Goal: Information Seeking & Learning: Compare options

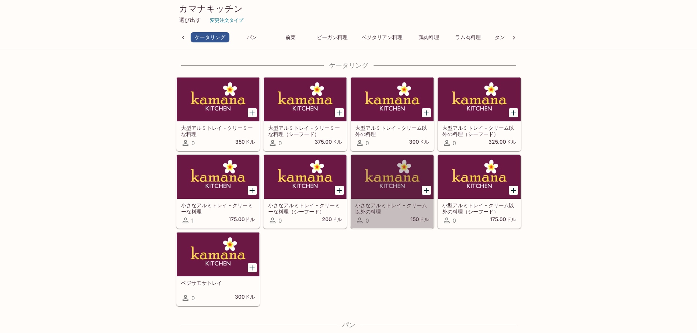
click at [397, 206] on font "小さなアルミトレイ - クリーム以外の料理" at bounding box center [391, 208] width 72 height 12
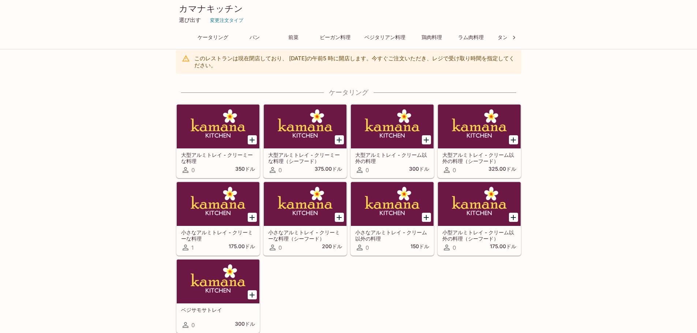
scroll to position [73, 0]
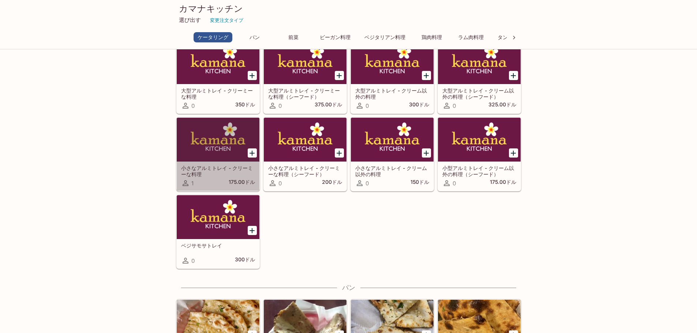
click at [212, 169] on font "小さなアルミトレイ - クリーミーな料理" at bounding box center [217, 171] width 72 height 12
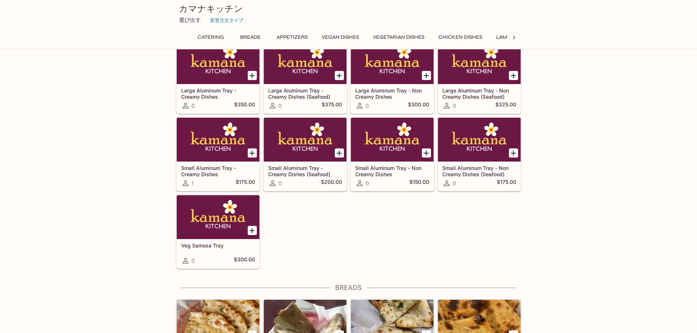
scroll to position [70, 0]
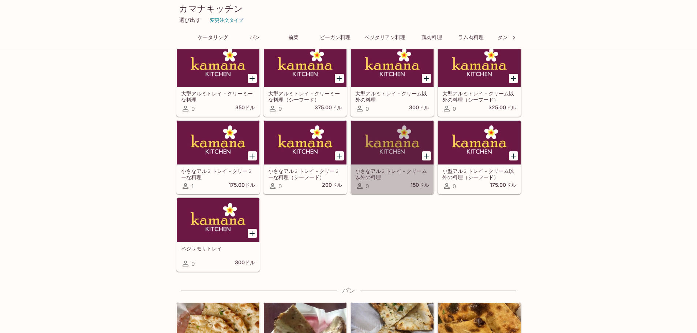
click at [374, 168] on font "小さなアルミトレイ - クリーム以外の料理" at bounding box center [391, 174] width 72 height 12
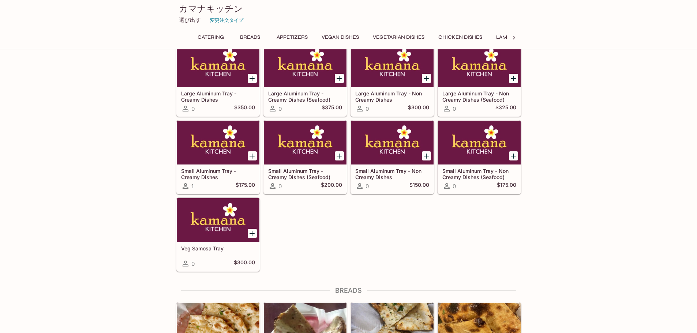
scroll to position [67, 0]
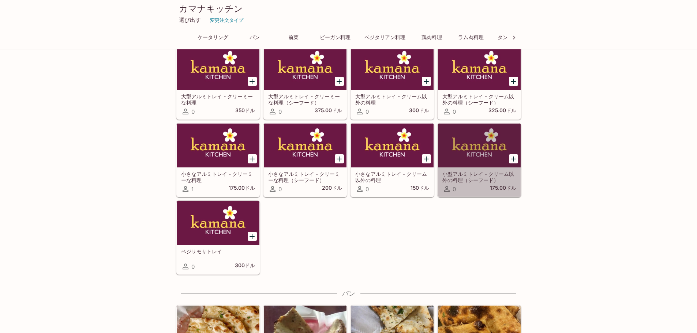
click at [493, 175] on font "小型アルミトレイ - クリーム以外の料理（シーフード）" at bounding box center [478, 177] width 72 height 12
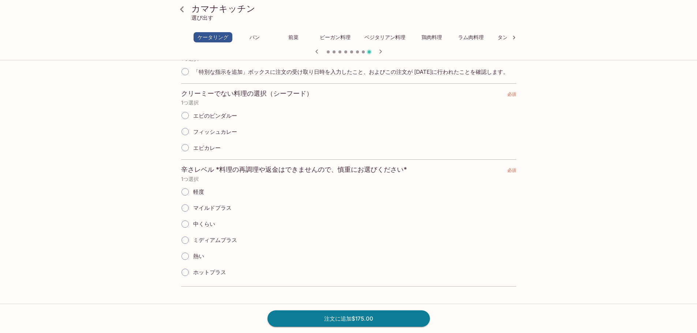
scroll to position [183, 0]
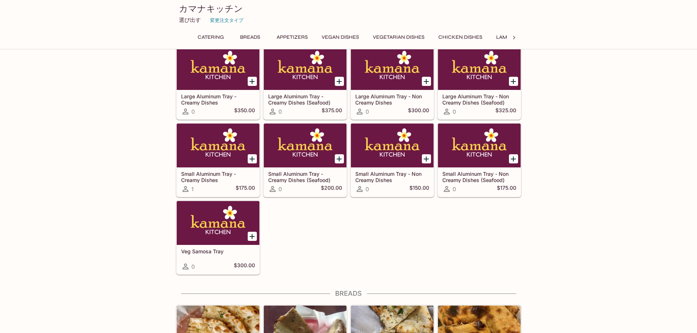
scroll to position [64, 0]
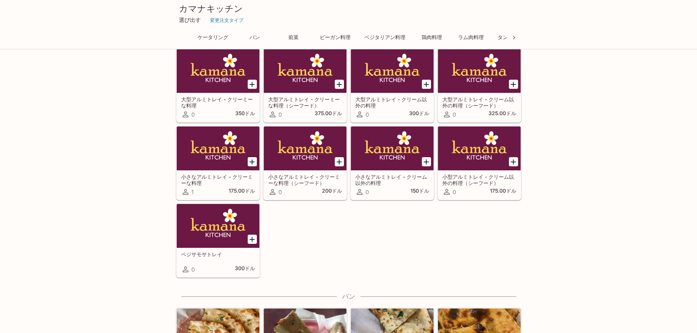
click at [368, 97] on font "大型アルミトレイ - クリーム以外の料理" at bounding box center [391, 102] width 72 height 12
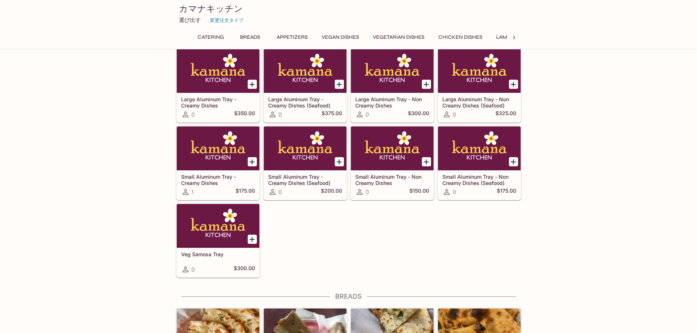
scroll to position [61, 0]
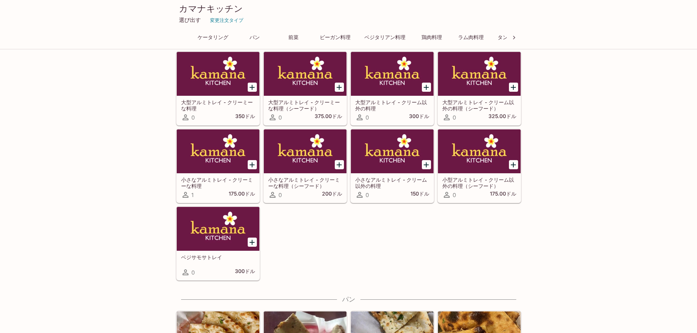
click at [206, 99] on div "大型アルミトレイ - クリーミーな料理 0 350ドル" at bounding box center [218, 110] width 83 height 29
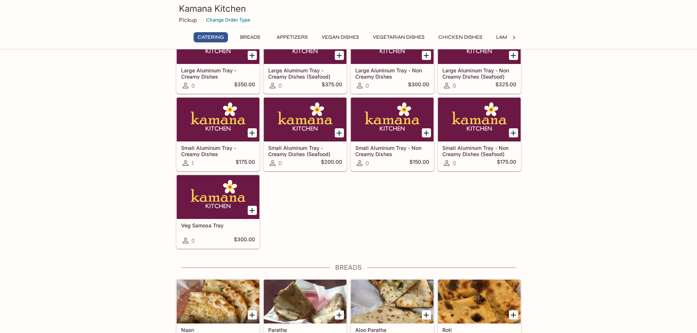
scroll to position [132, 0]
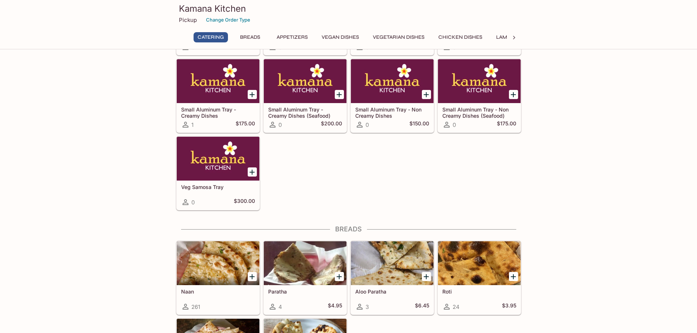
click at [196, 186] on h5 "Veg Samosa Tray" at bounding box center [218, 187] width 74 height 6
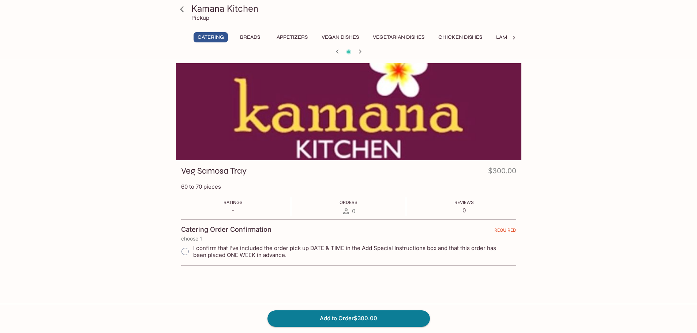
scroll to position [37, 0]
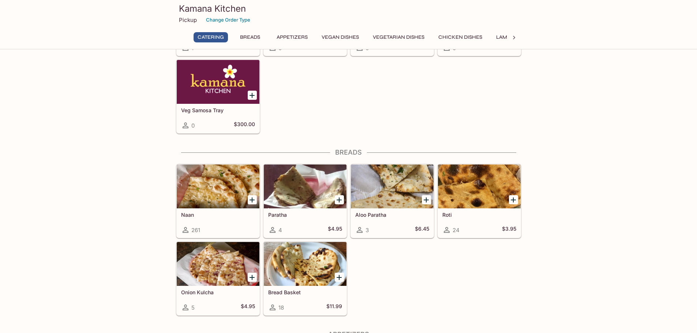
scroll to position [275, 0]
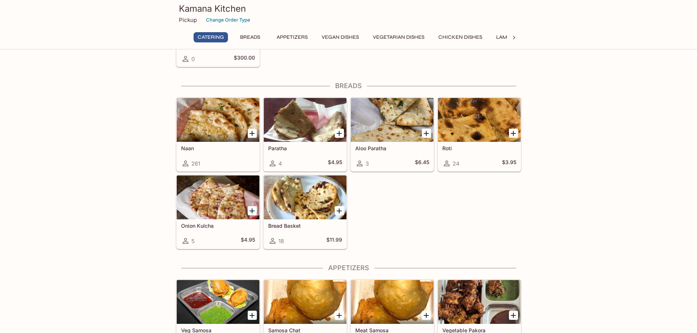
click at [458, 126] on div at bounding box center [479, 120] width 83 height 44
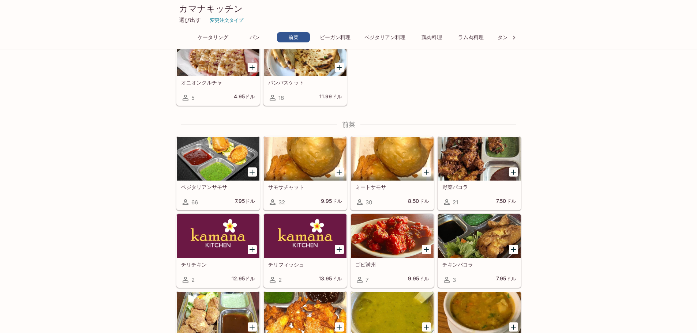
scroll to position [414, 0]
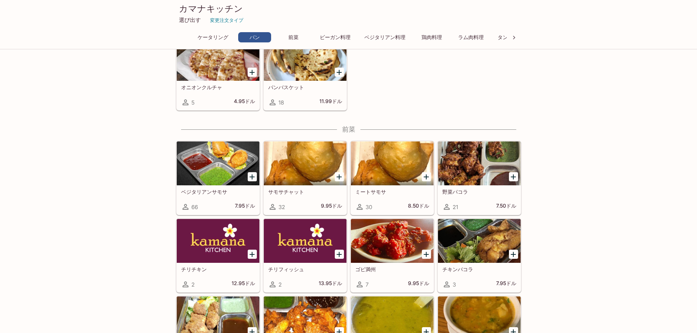
click at [374, 158] on div at bounding box center [392, 164] width 83 height 44
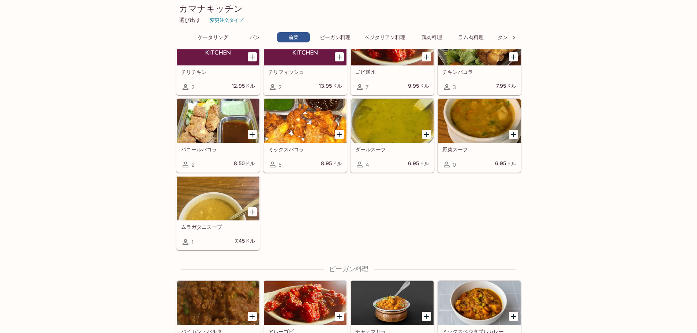
scroll to position [633, 0]
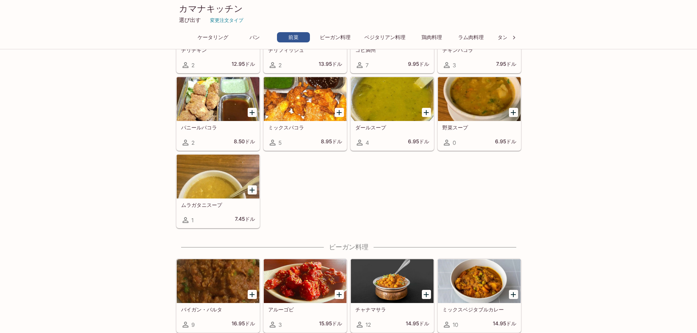
click at [306, 113] on div at bounding box center [305, 99] width 83 height 44
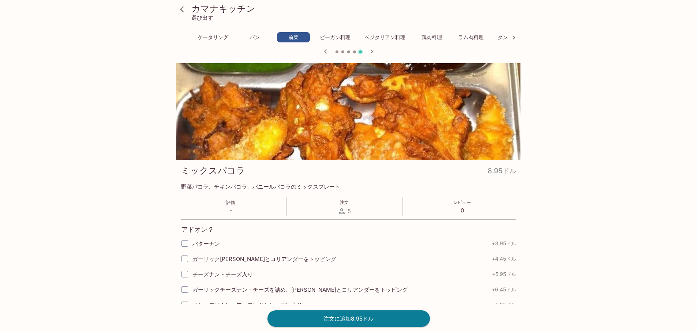
scroll to position [37, 0]
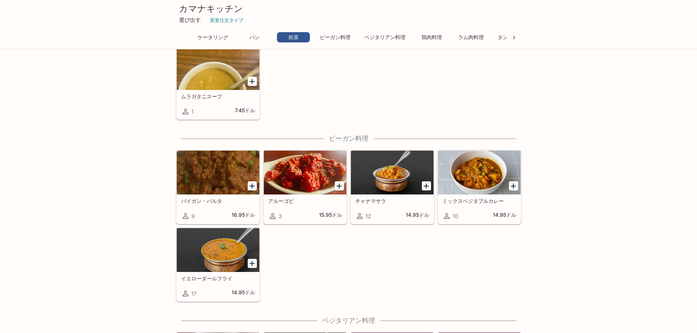
scroll to position [743, 0]
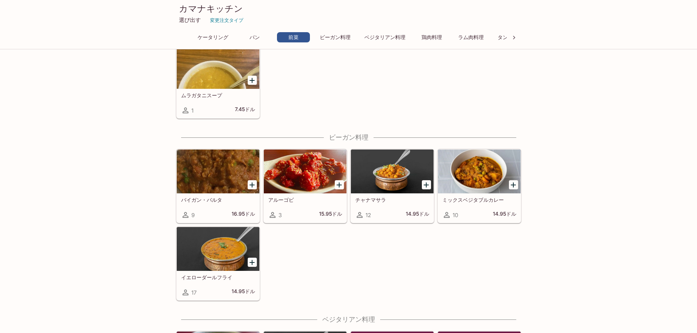
click at [475, 174] on div at bounding box center [479, 172] width 83 height 44
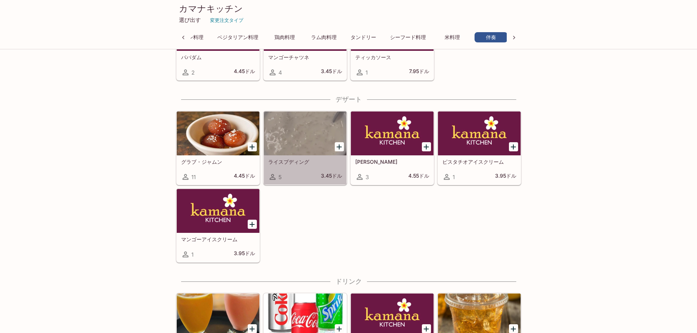
click at [298, 139] on div at bounding box center [305, 134] width 83 height 44
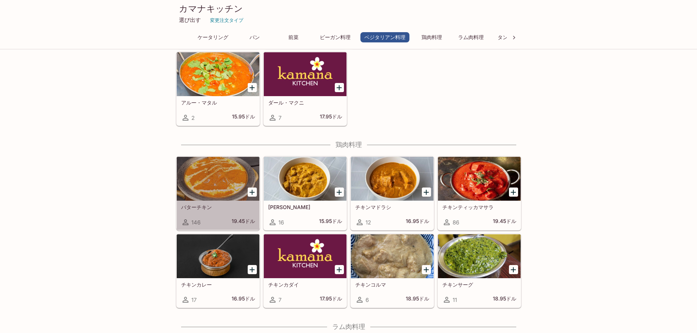
click at [209, 181] on div at bounding box center [218, 179] width 83 height 44
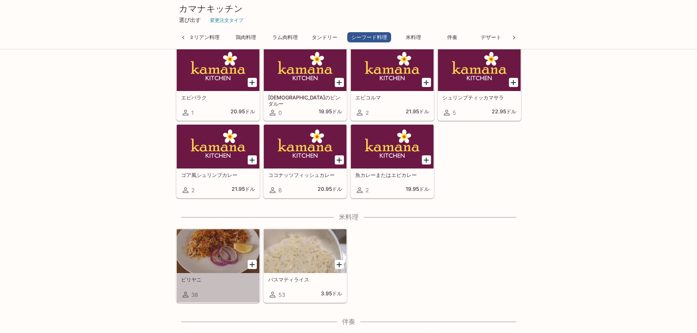
click at [216, 244] on div at bounding box center [218, 251] width 83 height 44
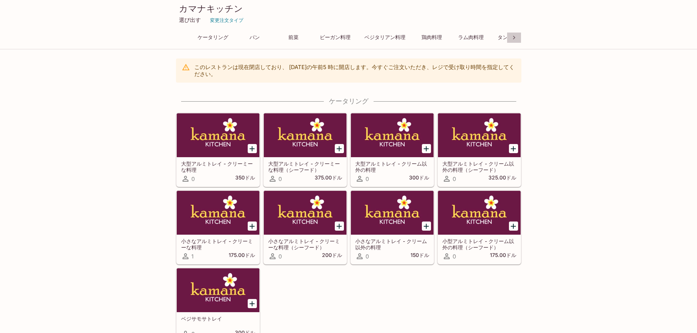
click at [517, 39] on icon at bounding box center [513, 37] width 7 height 7
click at [374, 35] on font "米料理" at bounding box center [374, 37] width 15 height 6
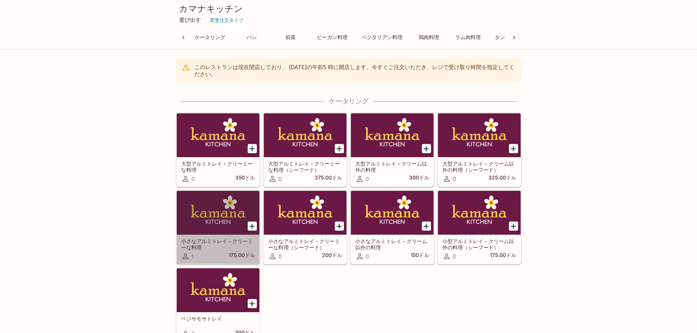
click at [224, 217] on div at bounding box center [218, 213] width 83 height 44
